Goal: Task Accomplishment & Management: Use online tool/utility

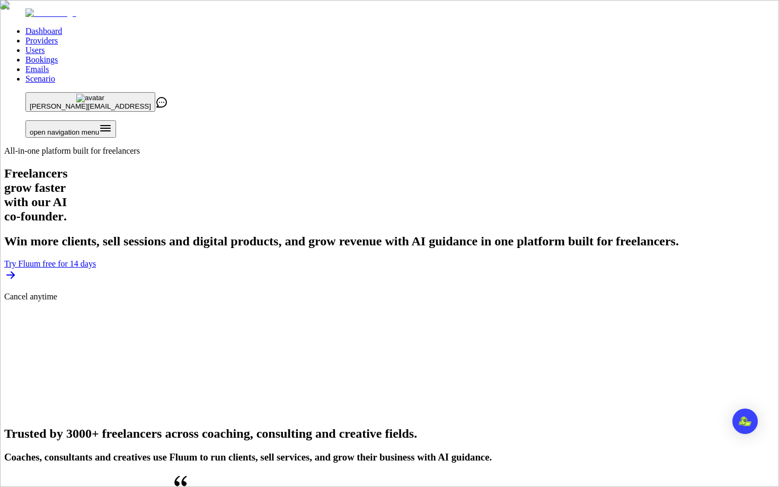
click at [45, 46] on link "Users" at bounding box center [34, 50] width 19 height 9
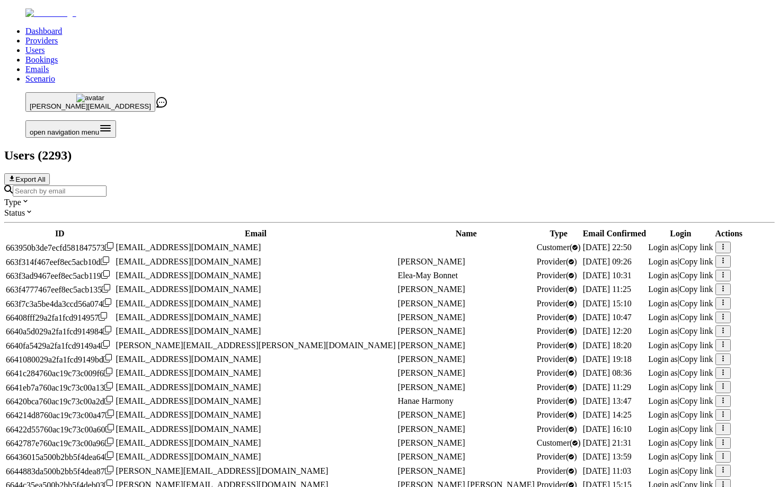
click at [107, 186] on input "Search by email" at bounding box center [60, 191] width 94 height 11
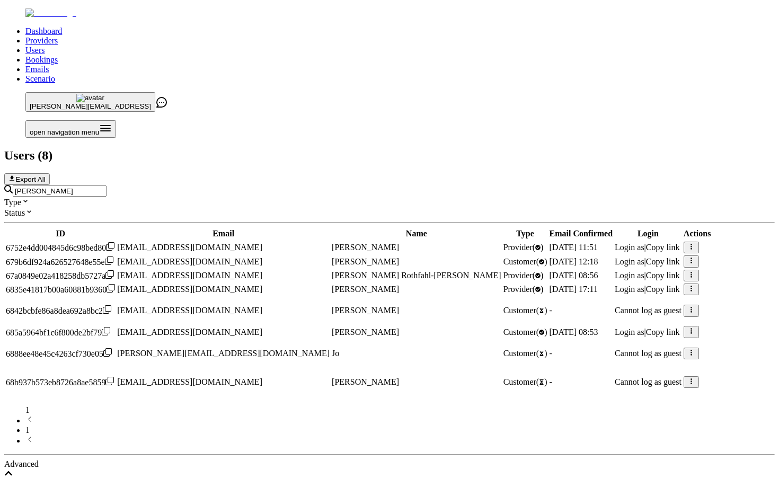
type input "[PERSON_NAME]"
click at [615, 328] on span "Login as" at bounding box center [630, 332] width 30 height 9
click at [615, 285] on span "Login as" at bounding box center [630, 289] width 30 height 9
